Goal: Task Accomplishment & Management: Manage account settings

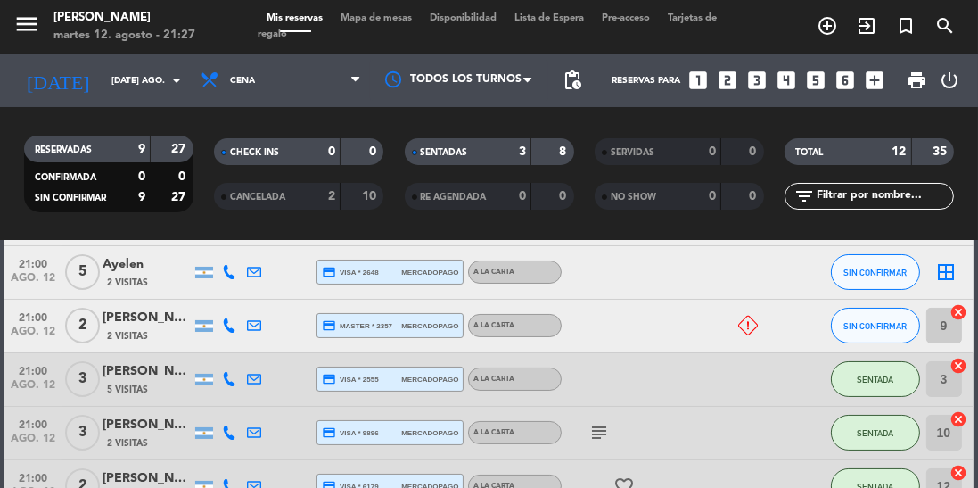
scroll to position [279, 0]
click at [858, 284] on button "SIN CONFIRMAR" at bounding box center [875, 271] width 89 height 36
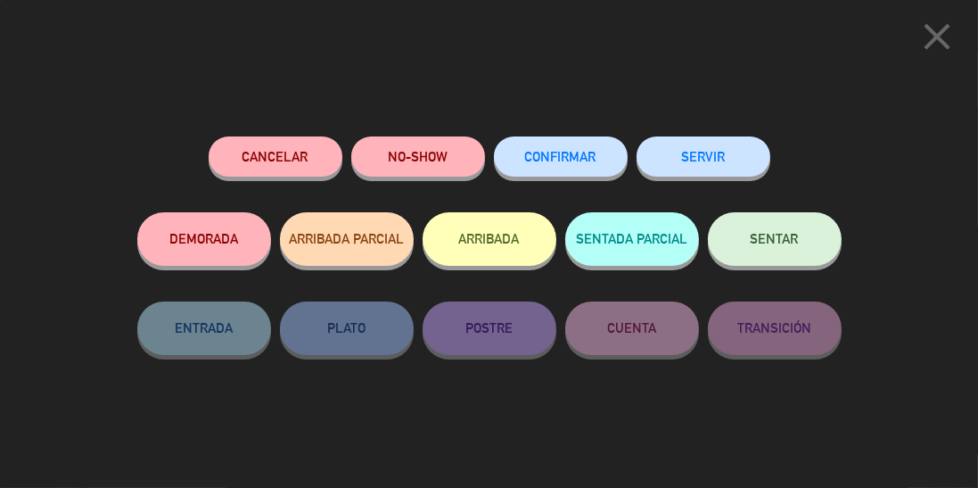
click at [789, 253] on button "SENTAR" at bounding box center [775, 238] width 134 height 53
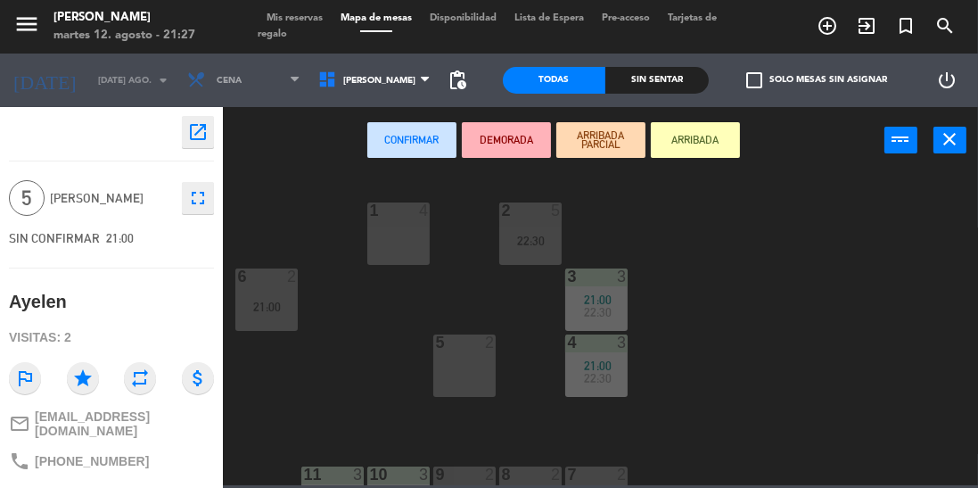
click at [293, 32] on span "Tarjetas de regalo" at bounding box center [487, 26] width 459 height 26
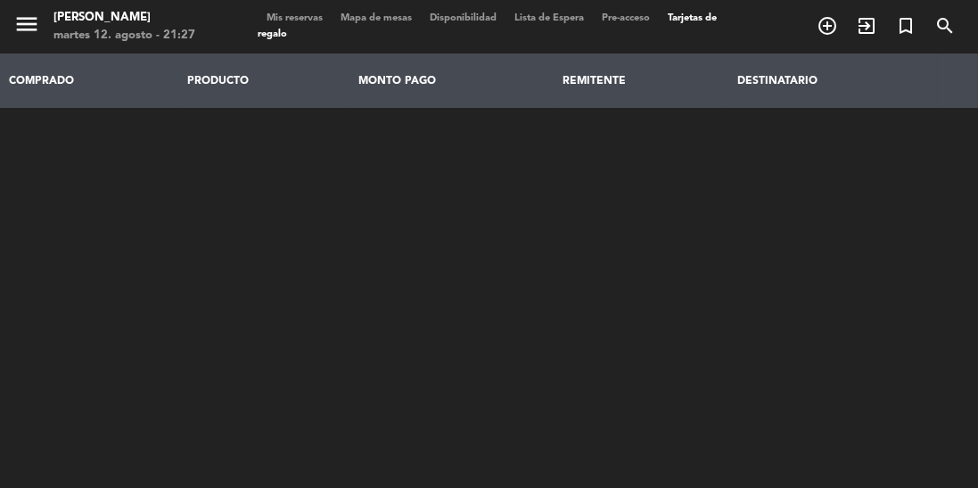
click at [283, 29] on div "Mis reservas Mapa de mesas Disponibilidad Lista de Espera Pre-acceso Tarjetas d…" at bounding box center [489, 27] width 463 height 32
click at [296, 33] on span "Tarjetas de regalo" at bounding box center [487, 26] width 459 height 26
click at [301, 15] on span "Mis reservas" at bounding box center [295, 18] width 74 height 10
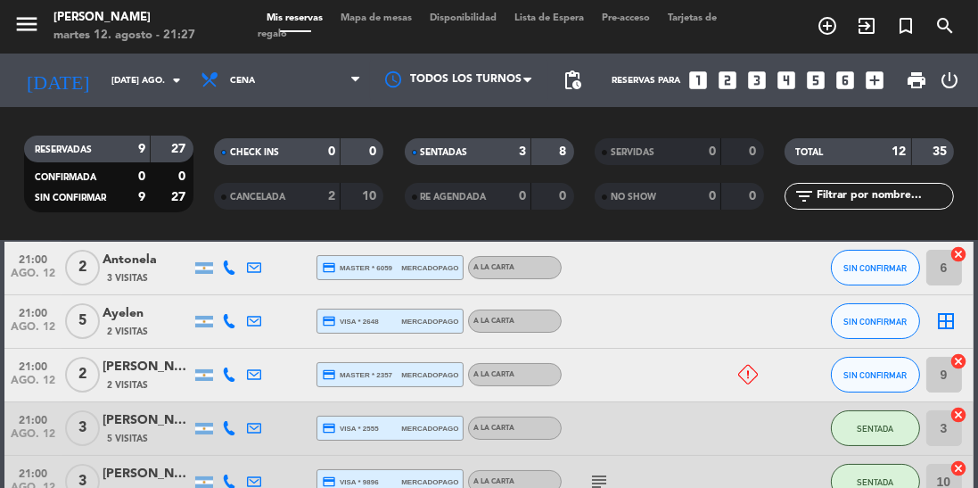
scroll to position [230, 0]
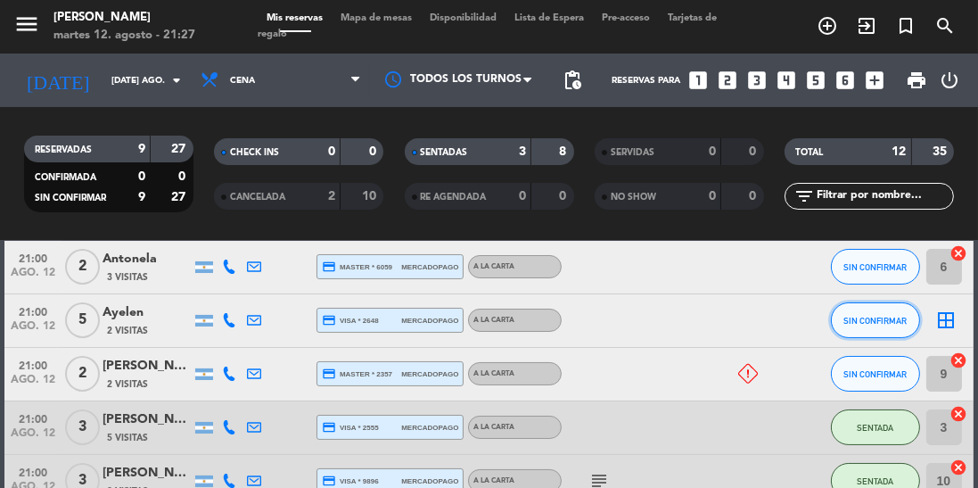
click at [886, 321] on span "SIN CONFIRMAR" at bounding box center [874, 321] width 63 height 10
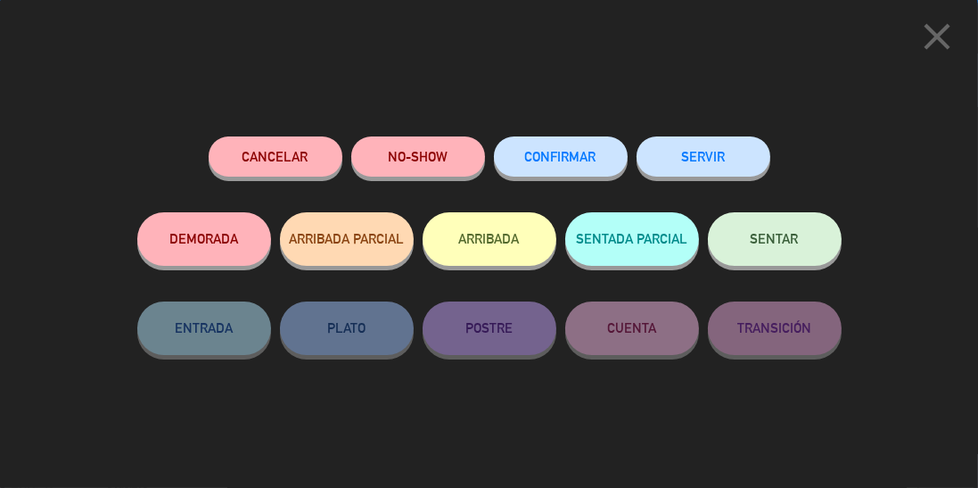
click at [804, 244] on button "SENTAR" at bounding box center [775, 238] width 134 height 53
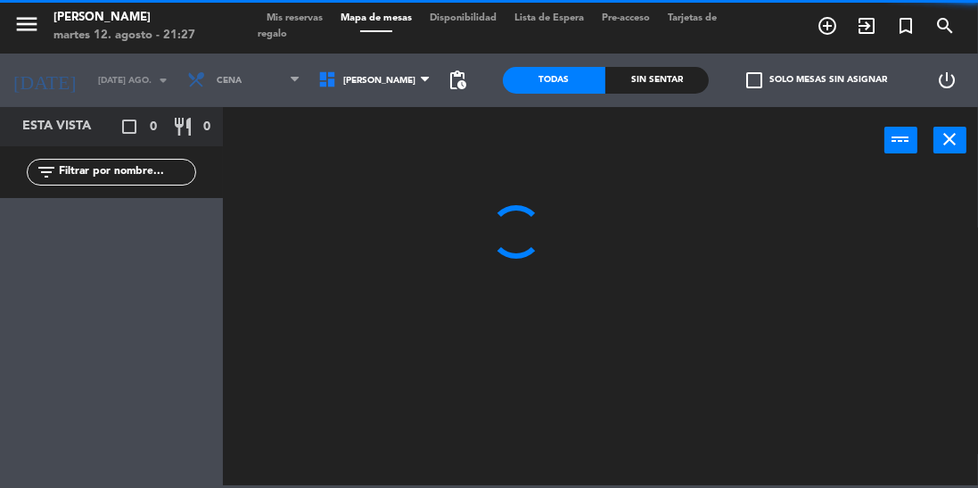
click at [292, 14] on span "Mis reservas" at bounding box center [295, 18] width 74 height 10
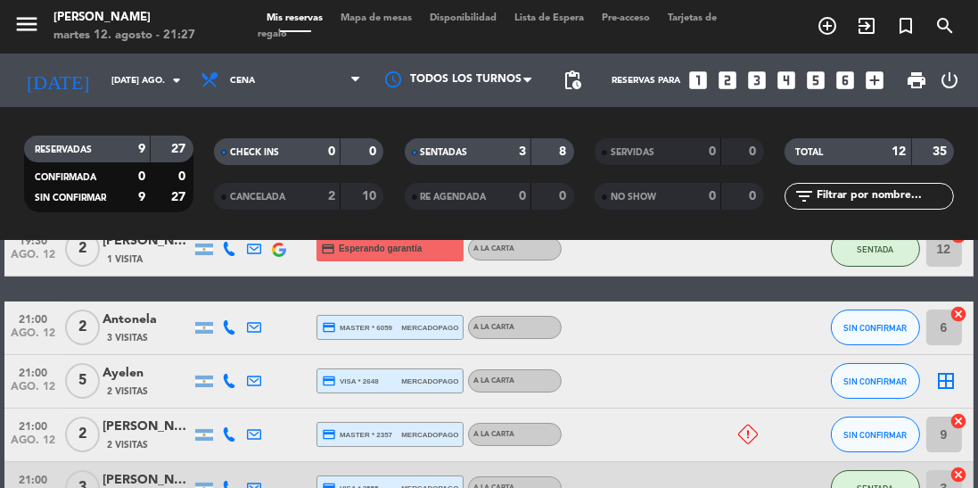
scroll to position [173, 0]
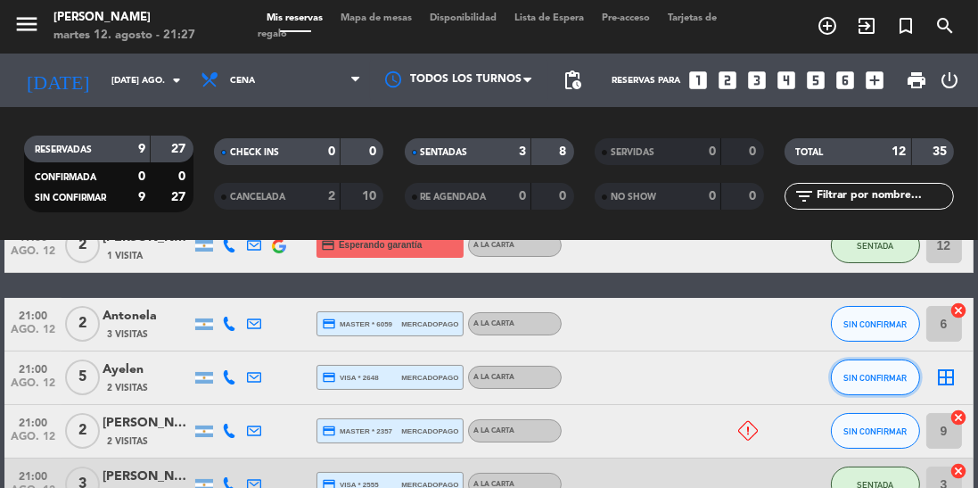
click at [870, 373] on span "SIN CONFIRMAR" at bounding box center [874, 378] width 63 height 10
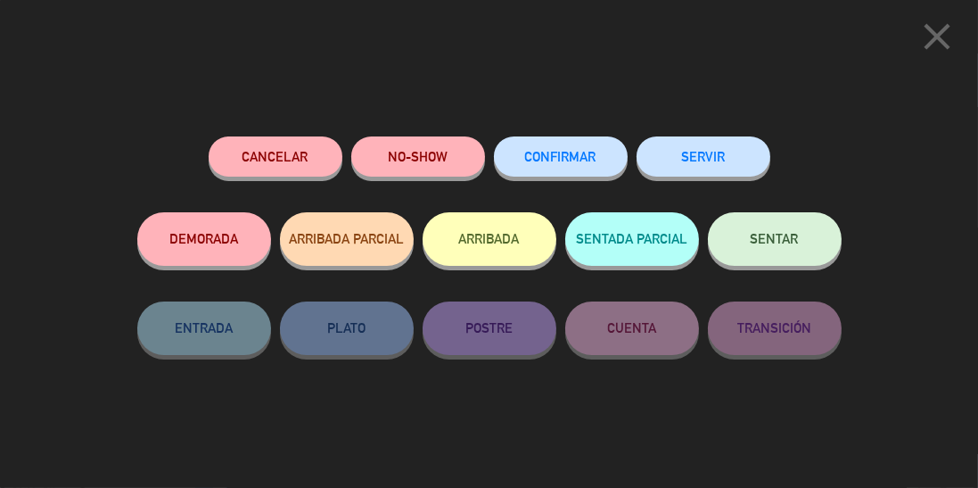
click at [798, 243] on button "SENTAR" at bounding box center [775, 238] width 134 height 53
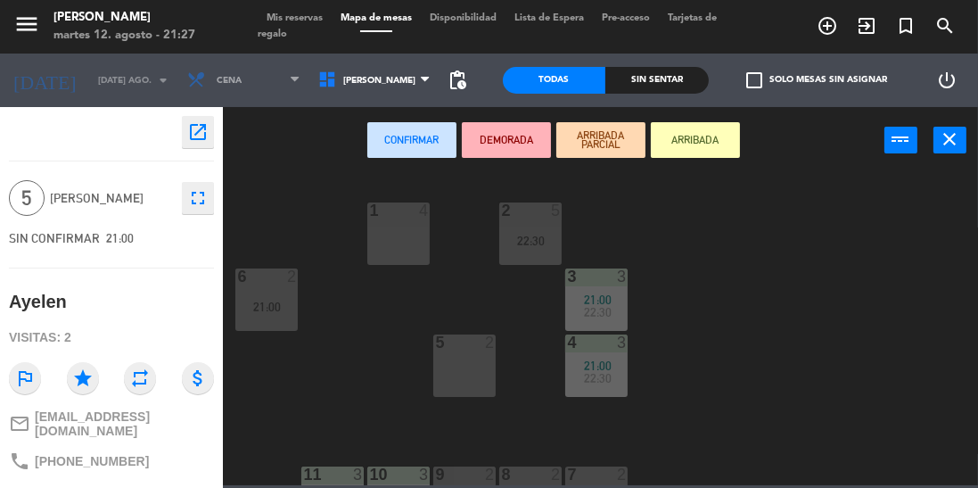
click at [404, 137] on button "Confirmar" at bounding box center [411, 140] width 89 height 36
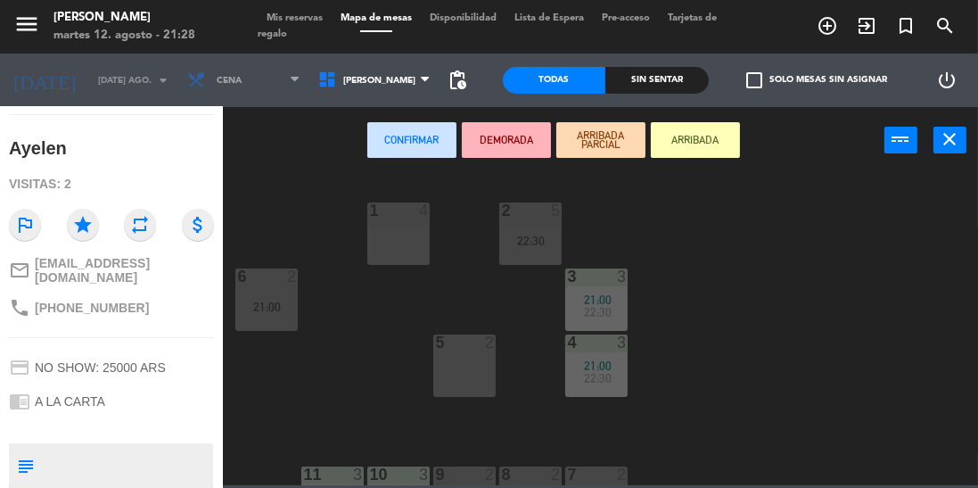
scroll to position [152, 0]
click at [317, 19] on span "Mis reservas" at bounding box center [295, 18] width 74 height 10
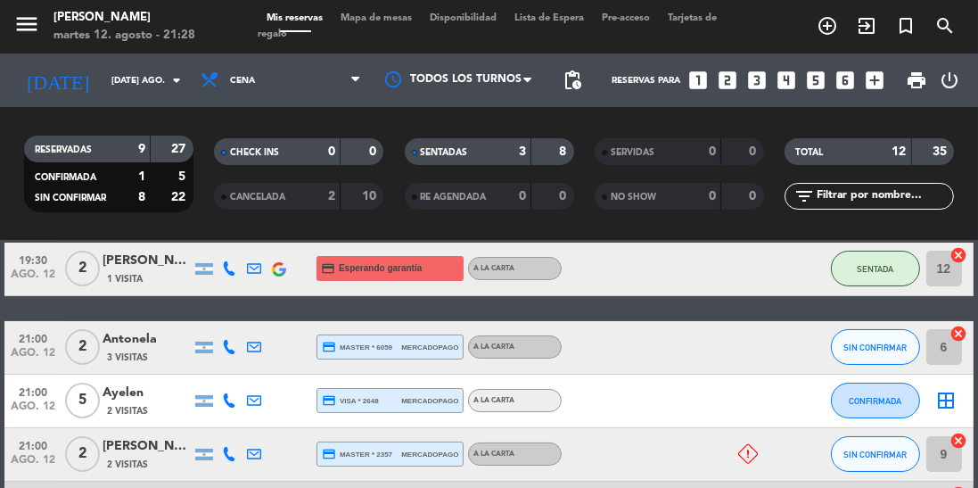
scroll to position [202, 0]
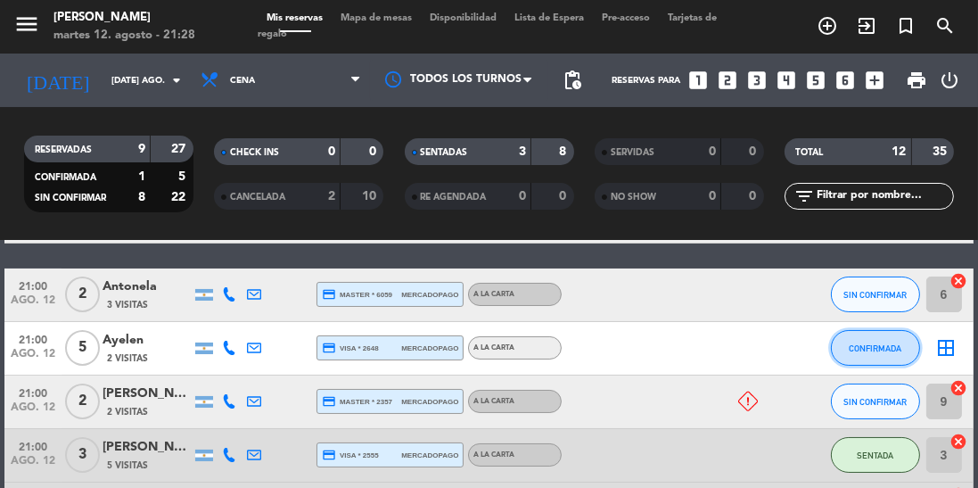
click at [878, 332] on button "CONFIRMADA" at bounding box center [875, 348] width 89 height 36
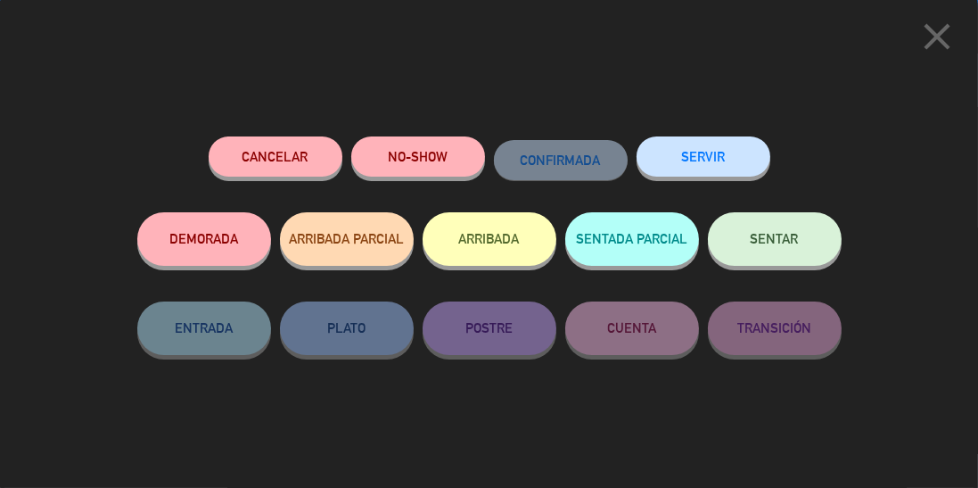
click at [782, 222] on button "SENTAR" at bounding box center [775, 238] width 134 height 53
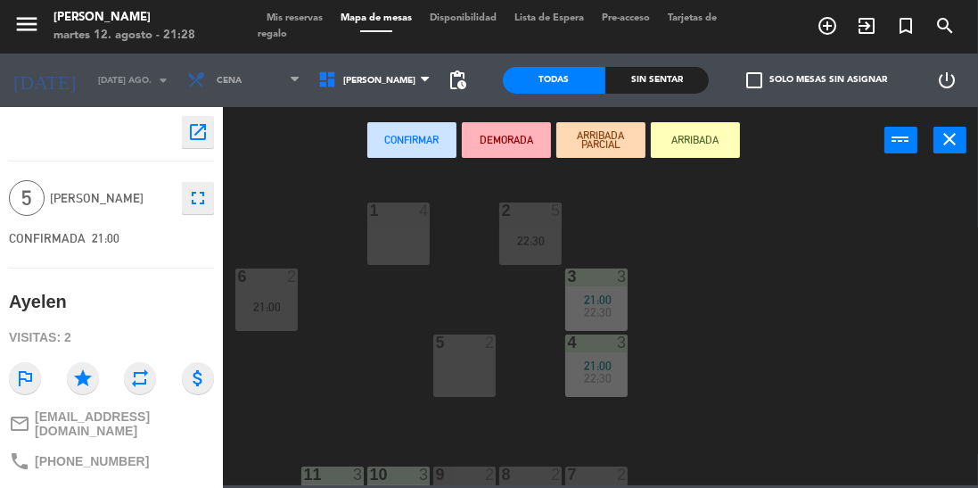
click at [947, 129] on icon "close" at bounding box center [950, 138] width 21 height 21
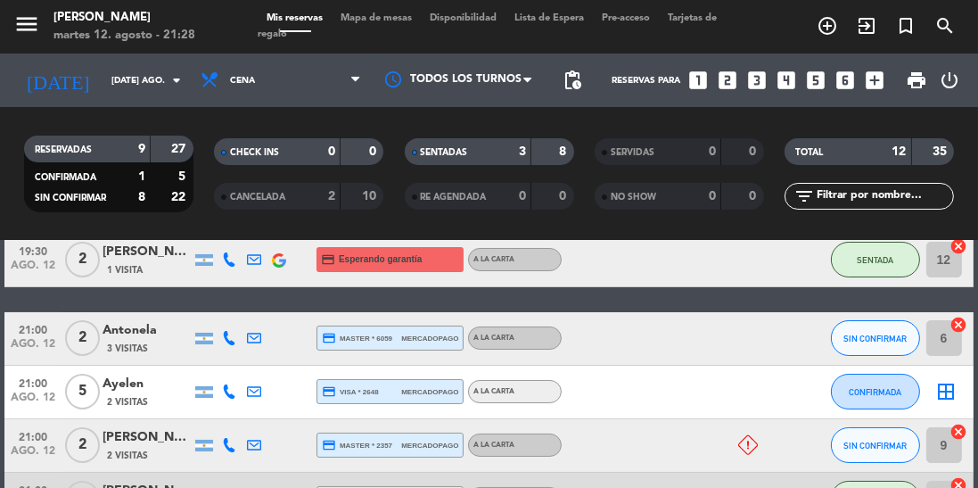
scroll to position [150, 0]
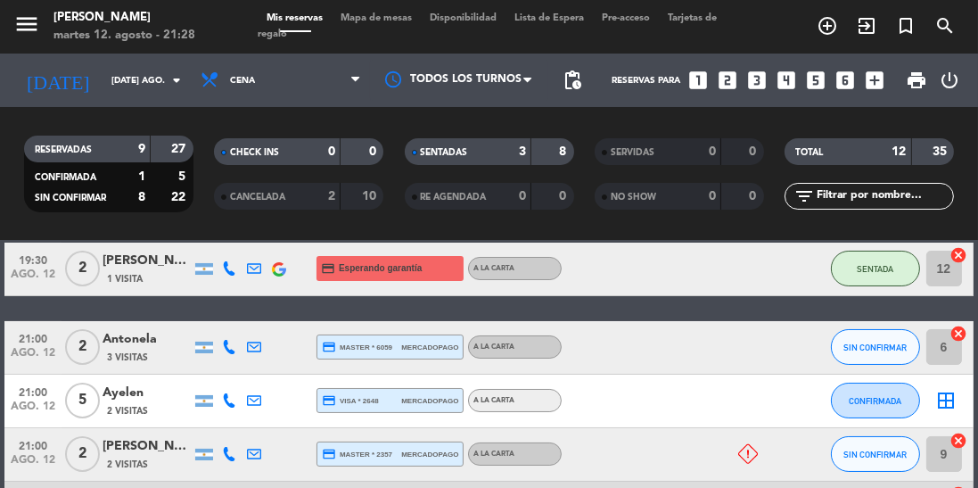
click at [939, 405] on icon "border_all" at bounding box center [946, 400] width 21 height 21
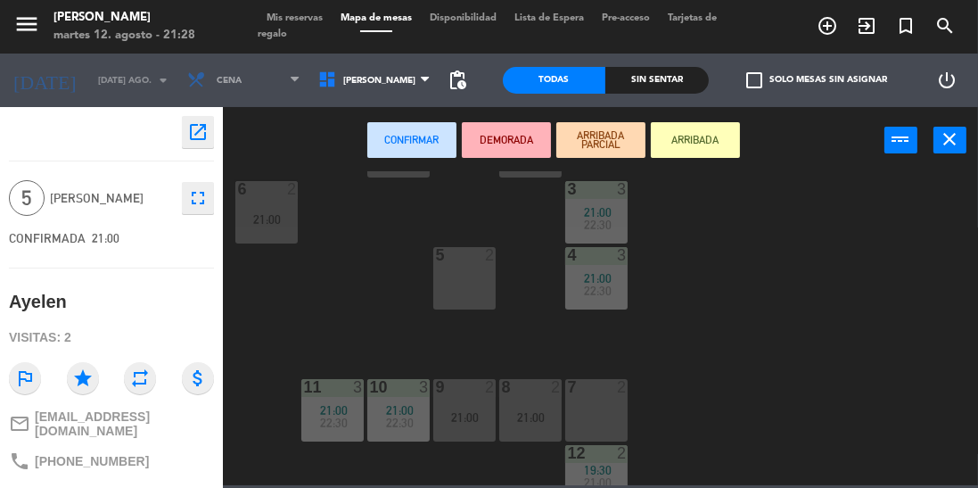
scroll to position [97, 0]
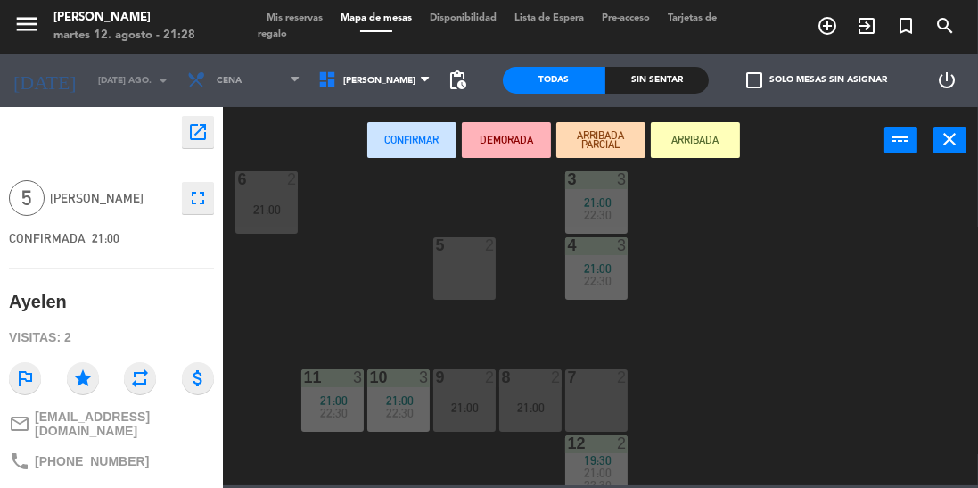
click at [381, 399] on div "21:00" at bounding box center [398, 400] width 62 height 12
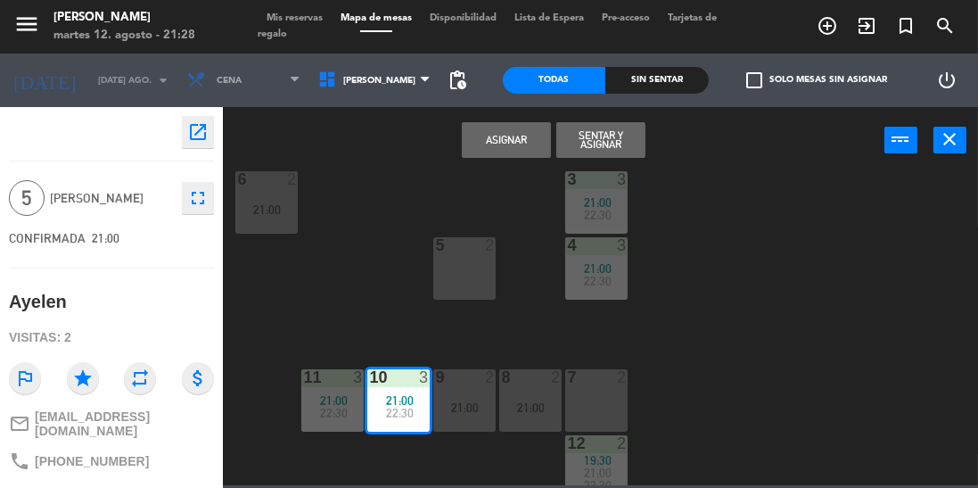
click at [585, 390] on div "7 2" at bounding box center [596, 400] width 62 height 62
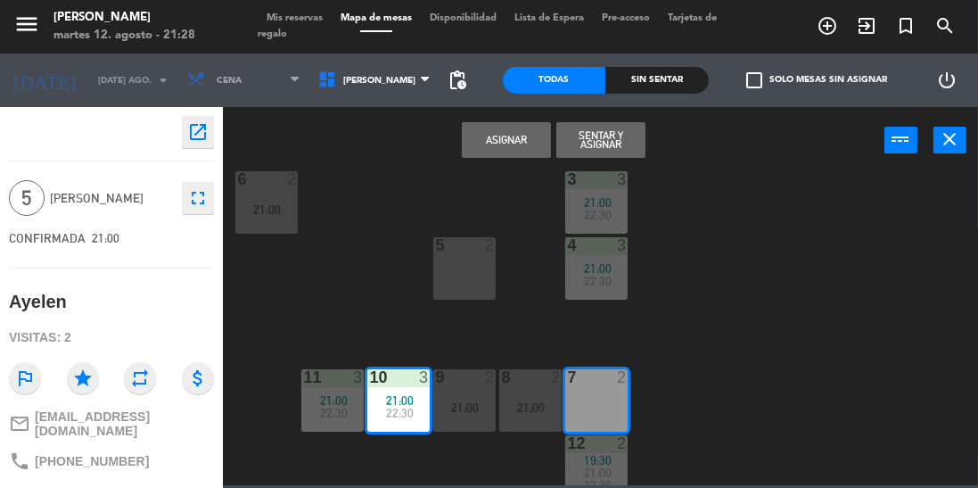
click at [614, 147] on button "Sentar y Asignar" at bounding box center [600, 140] width 89 height 36
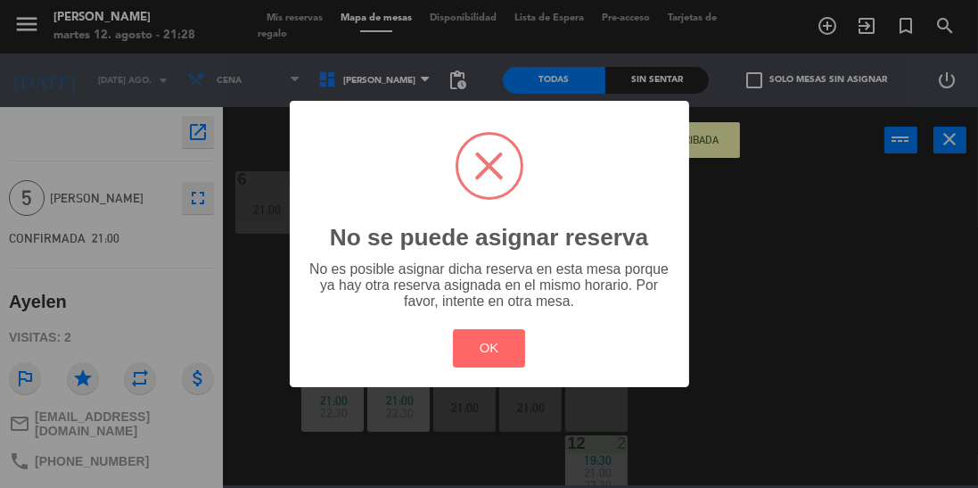
click at [487, 348] on button "OK" at bounding box center [489, 348] width 72 height 38
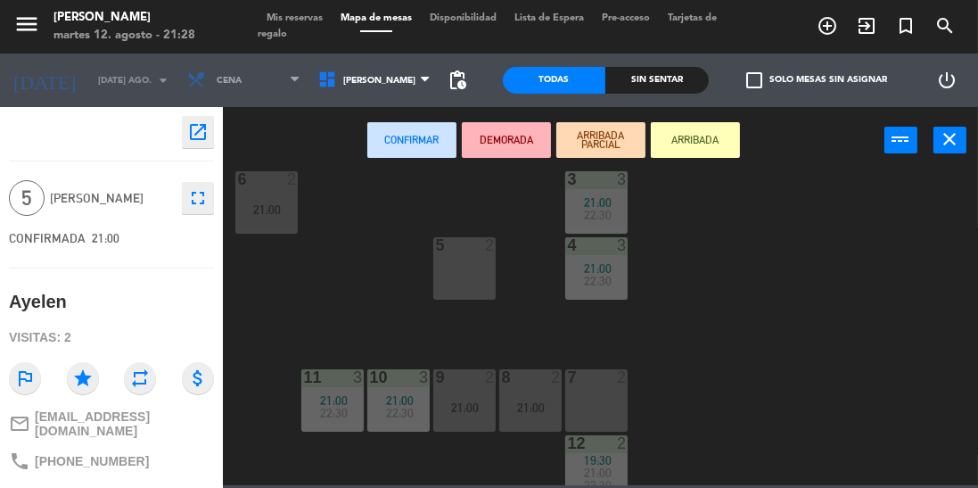
click at [395, 403] on span "21:00" at bounding box center [400, 400] width 28 height 14
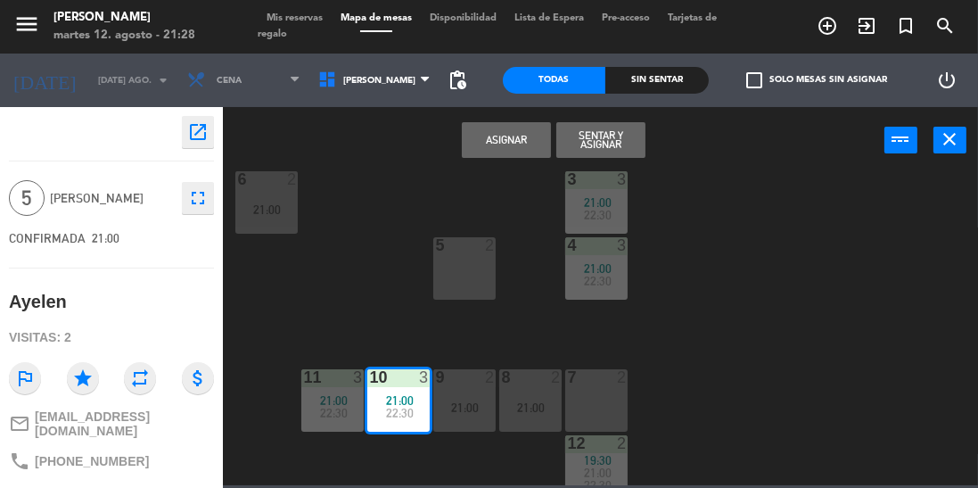
click at [510, 148] on button "Asignar" at bounding box center [506, 140] width 89 height 36
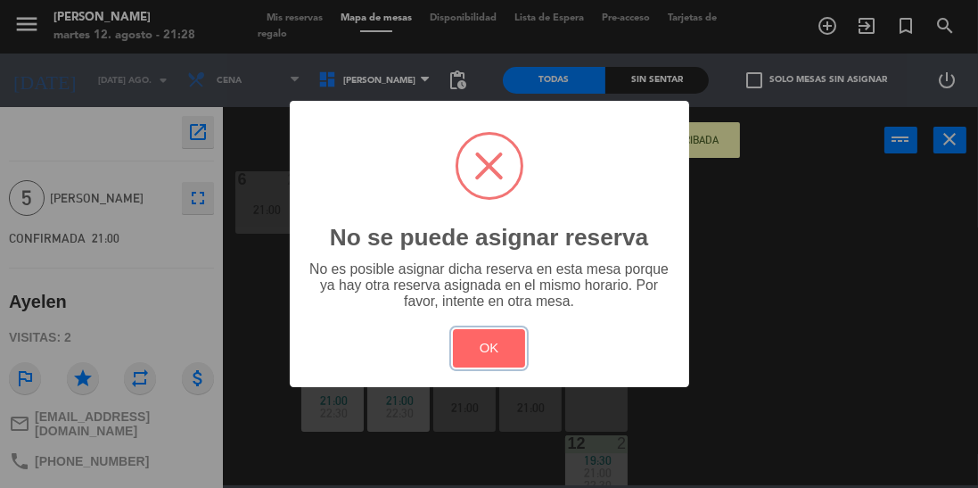
click at [477, 347] on button "OK" at bounding box center [489, 348] width 72 height 38
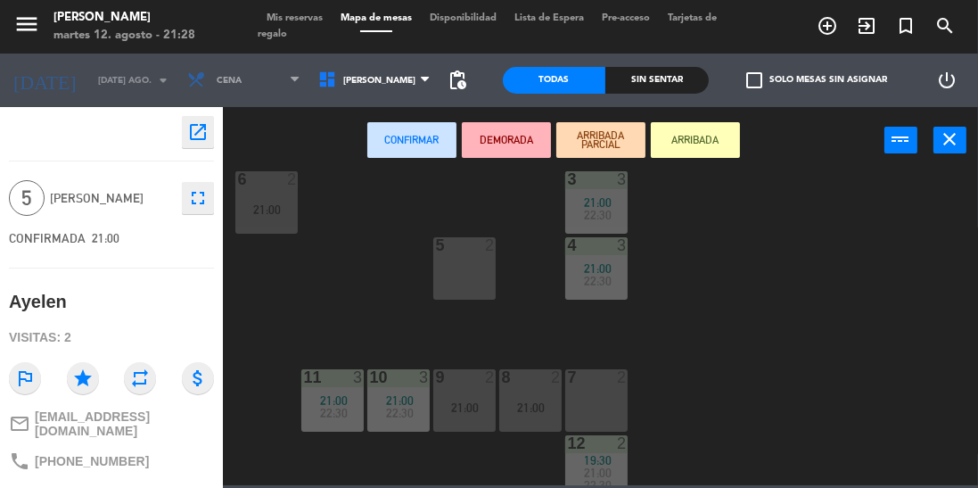
click at [935, 144] on button "close" at bounding box center [949, 140] width 33 height 27
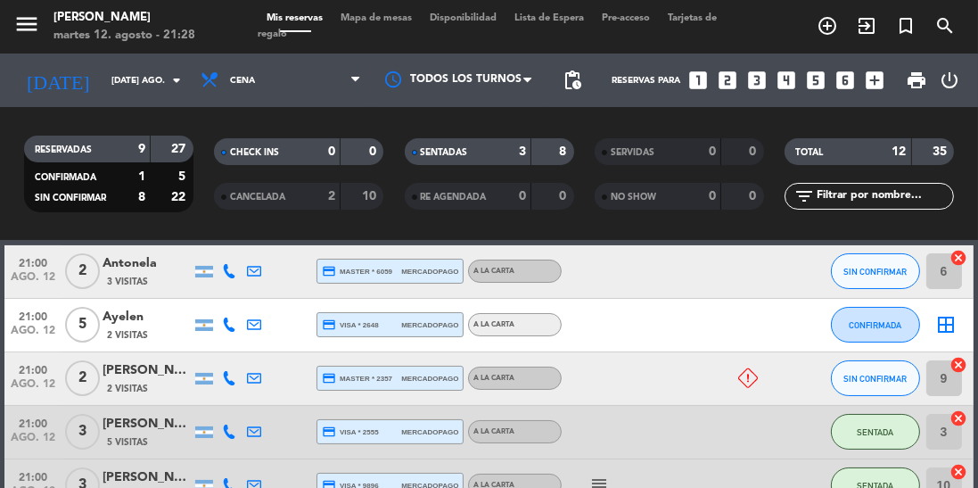
scroll to position [222, 0]
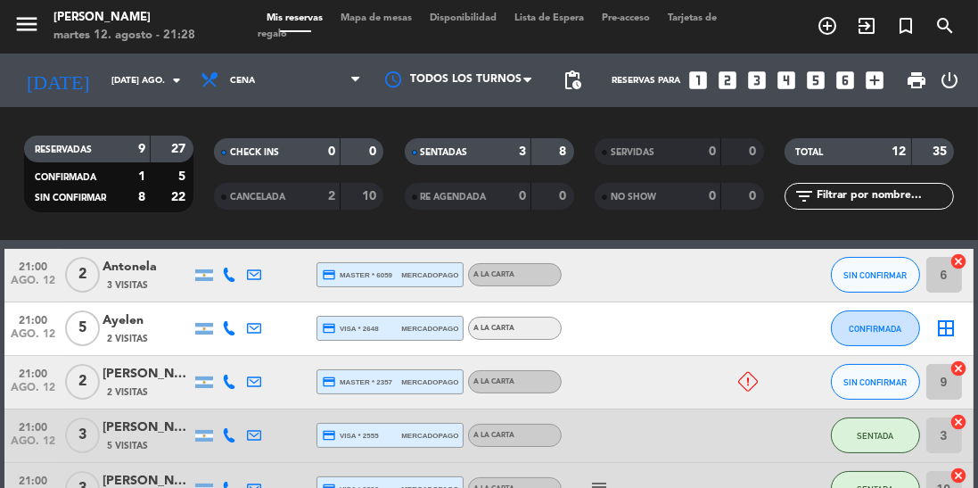
click at [946, 335] on icon "border_all" at bounding box center [946, 327] width 21 height 21
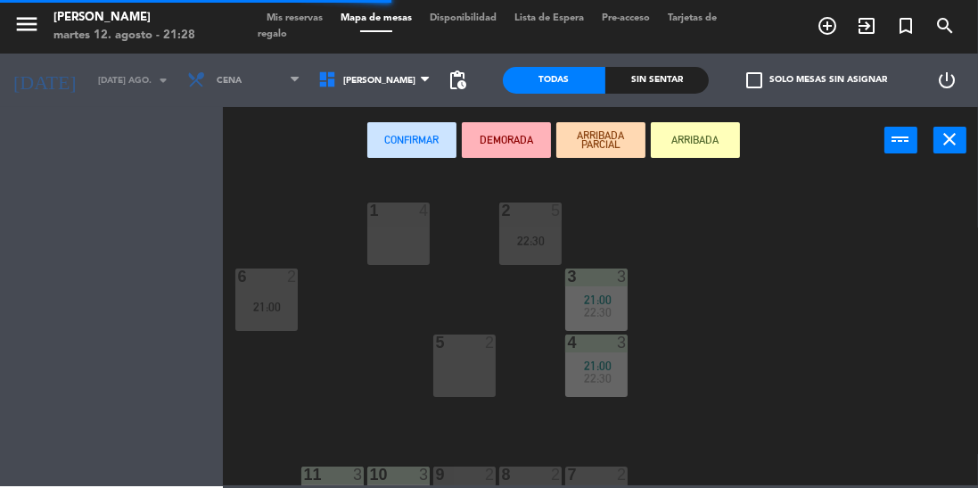
click at [955, 136] on icon "close" at bounding box center [950, 138] width 21 height 21
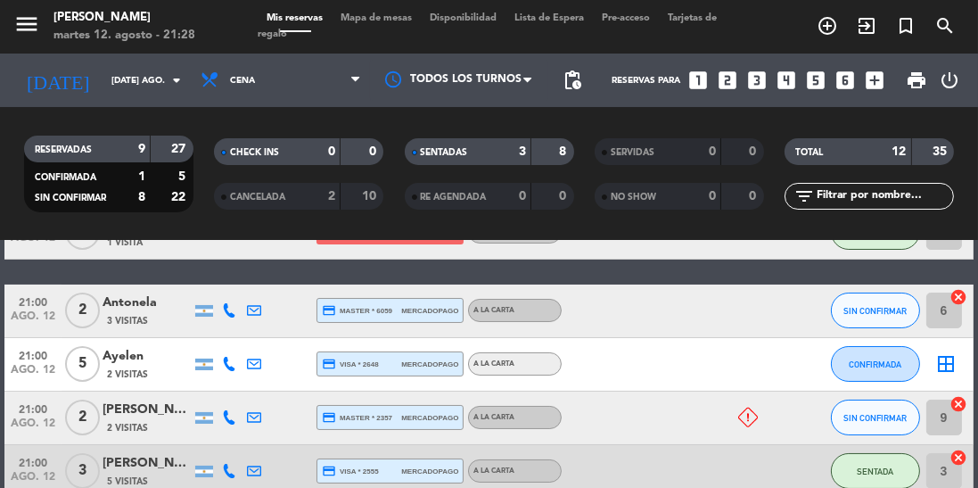
scroll to position [189, 0]
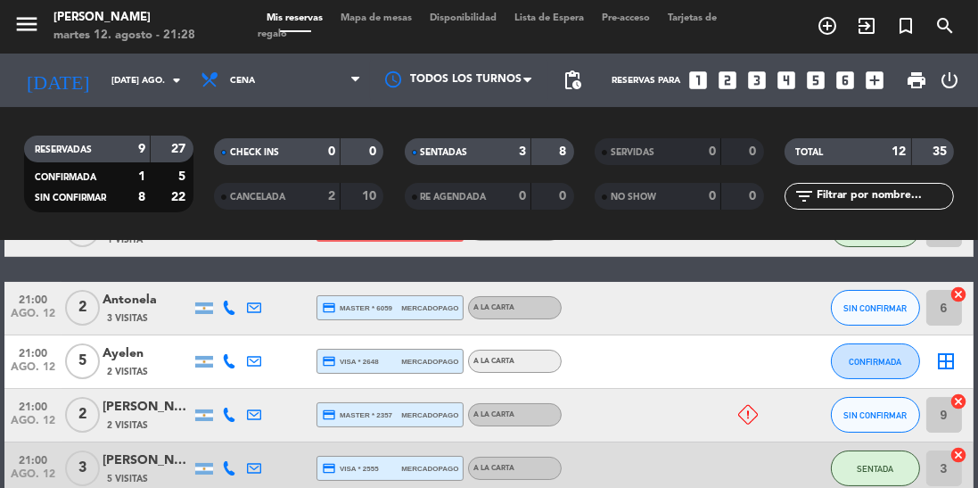
click at [940, 364] on icon "border_all" at bounding box center [946, 360] width 21 height 21
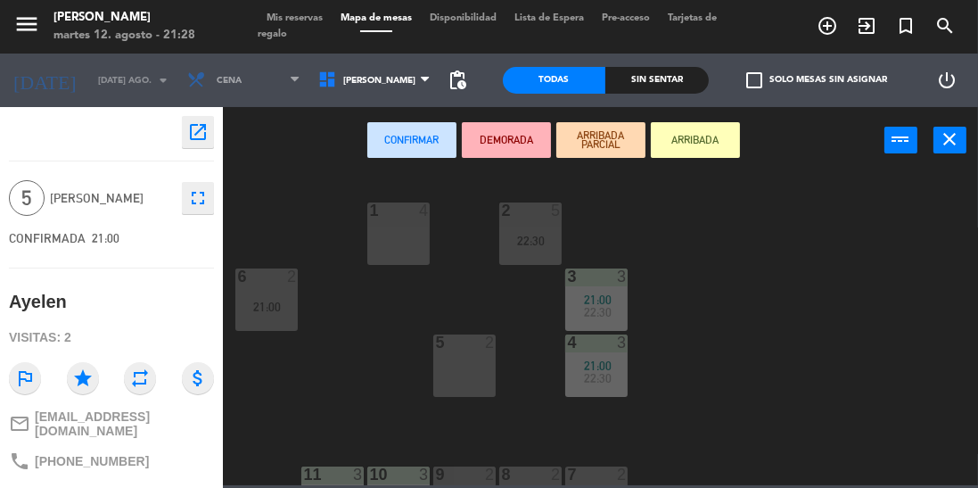
click at [957, 144] on icon "close" at bounding box center [950, 138] width 21 height 21
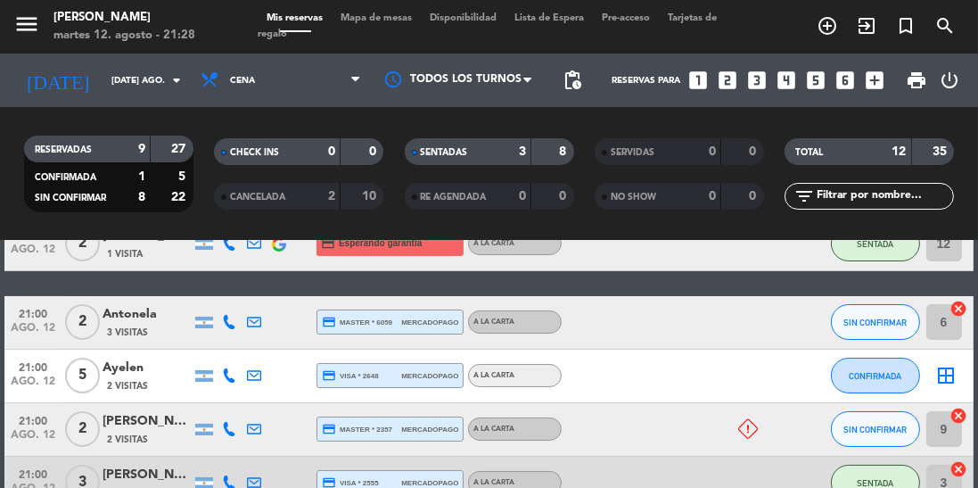
scroll to position [179, 0]
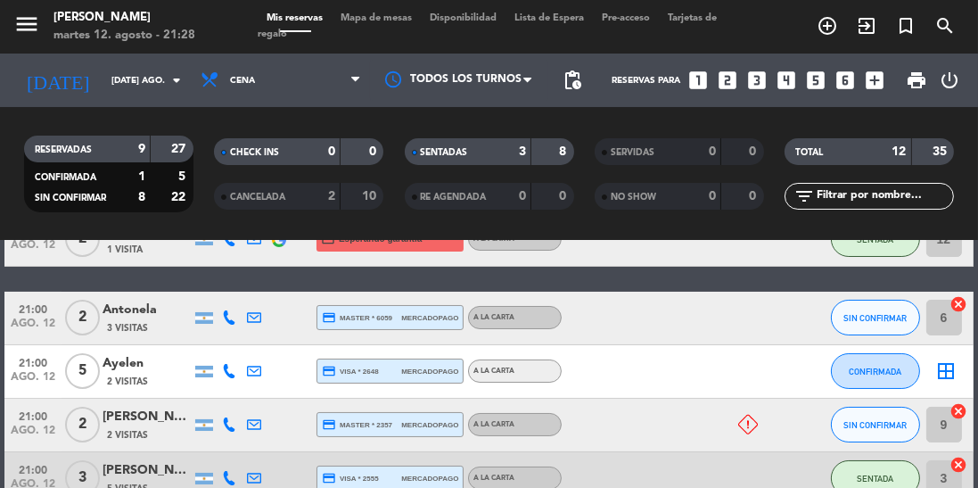
click at [144, 365] on div "Ayelen" at bounding box center [147, 363] width 89 height 21
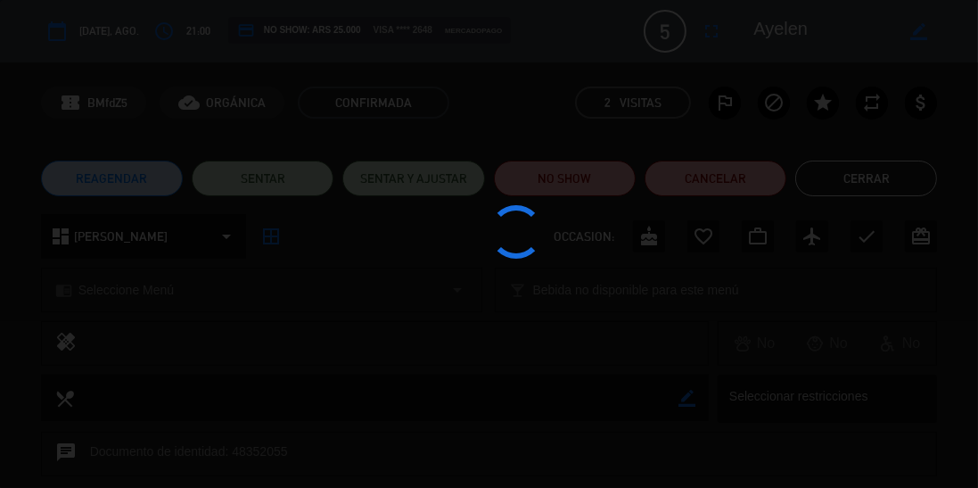
click at [874, 368] on div at bounding box center [489, 244] width 978 height 488
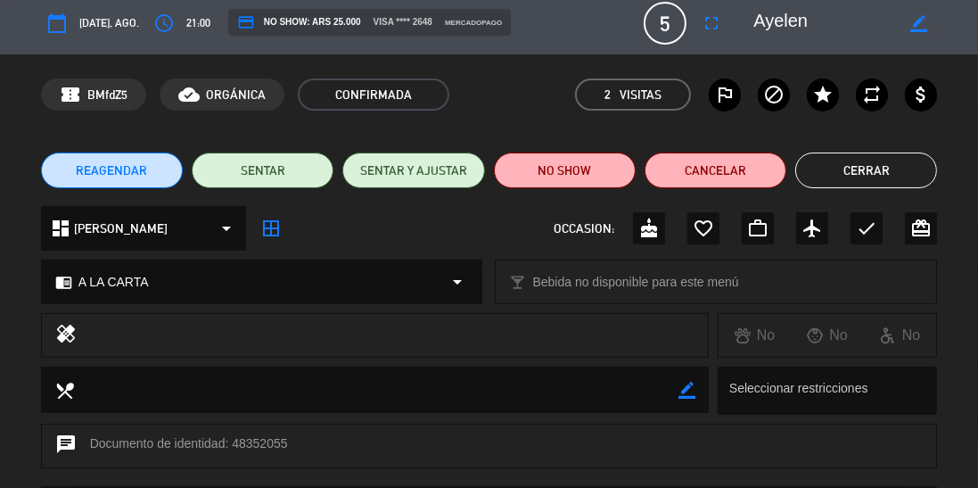
scroll to position [0, 0]
